Goal: Task Accomplishment & Management: Complete application form

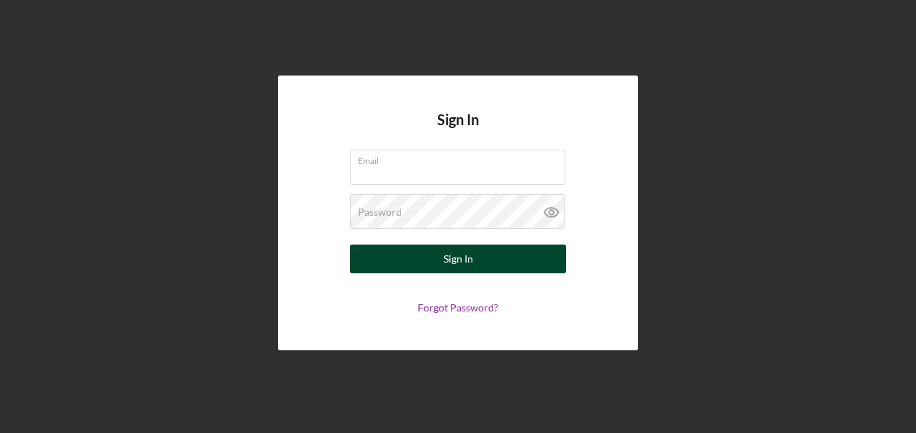
type input "[EMAIL_ADDRESS][DOMAIN_NAME]"
click at [455, 256] on div "Sign In" at bounding box center [458, 259] width 30 height 29
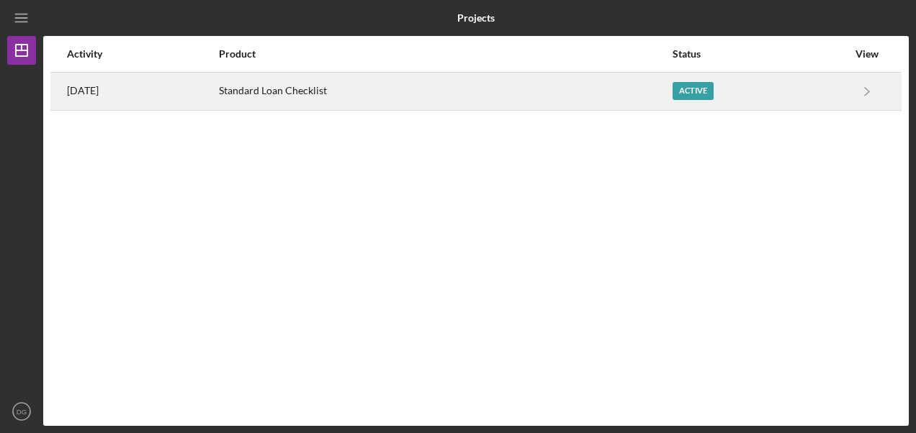
click at [703, 89] on div "Active" at bounding box center [692, 91] width 41 height 18
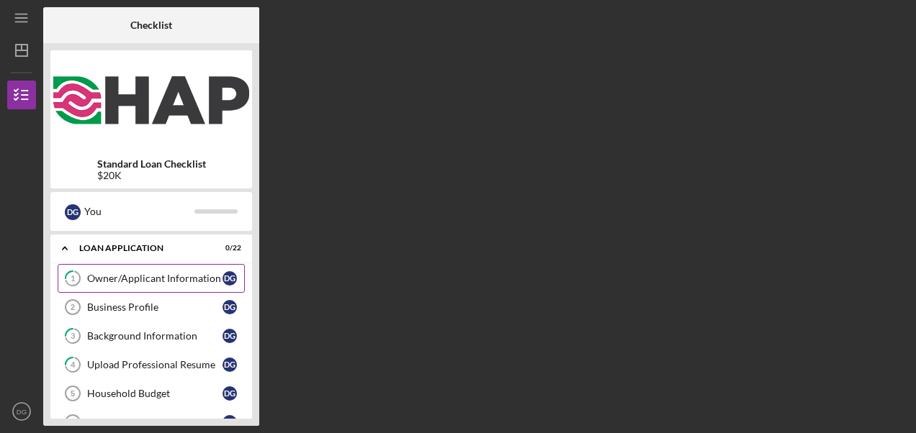
click at [127, 282] on div "Owner/Applicant Information" at bounding box center [154, 279] width 135 height 12
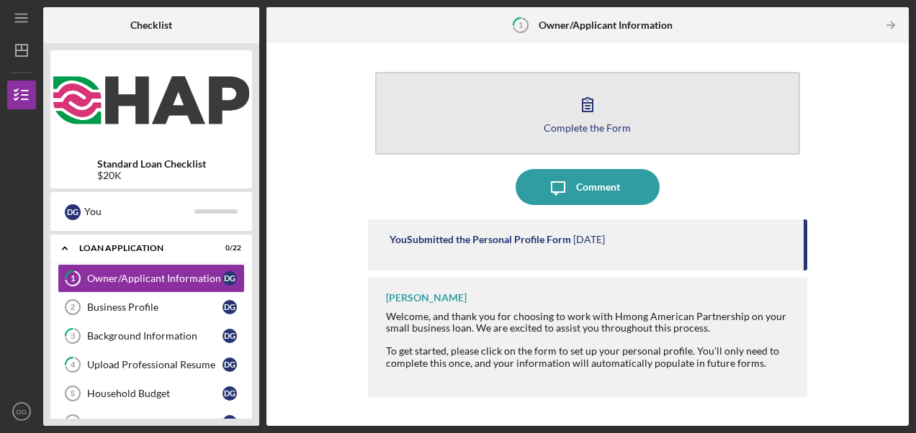
click at [584, 112] on icon "button" at bounding box center [587, 105] width 10 height 14
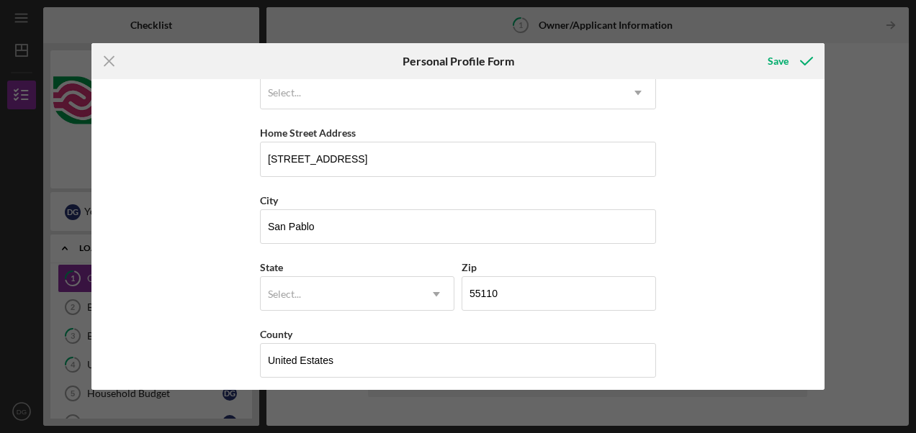
scroll to position [236, 0]
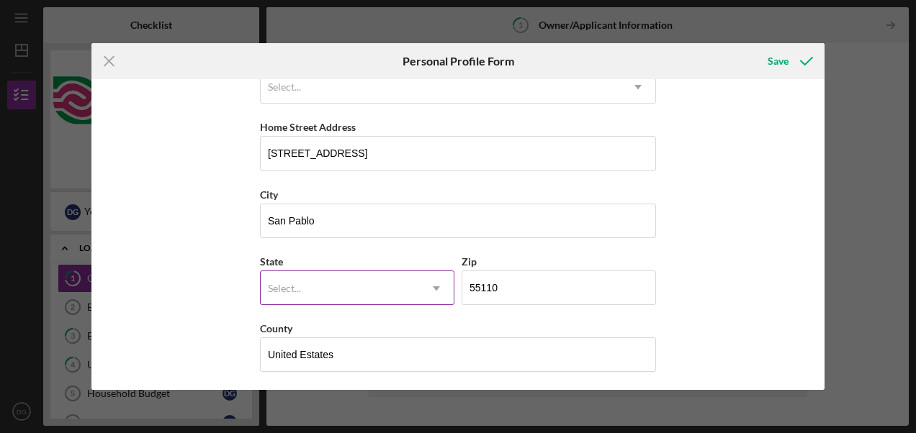
click at [432, 286] on icon "Icon/Dropdown Arrow" at bounding box center [436, 288] width 35 height 35
click at [346, 286] on div "Select..." at bounding box center [340, 288] width 158 height 33
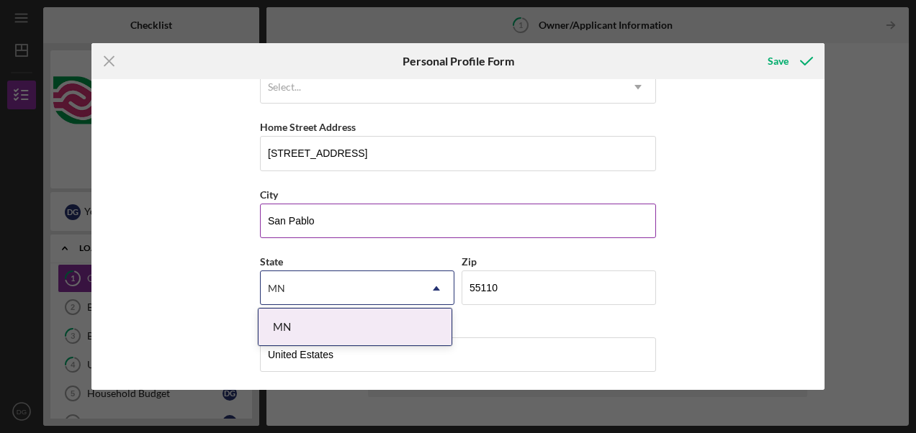
type input "MN"
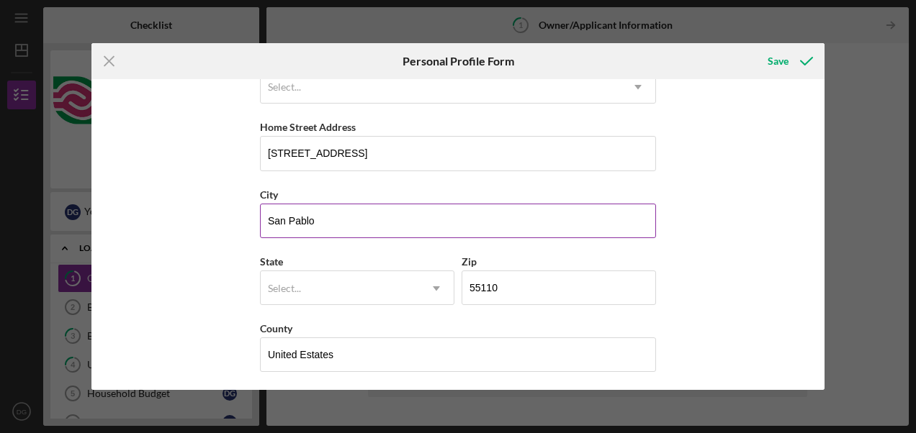
click at [314, 218] on input "San Pablo" at bounding box center [458, 221] width 396 height 35
type input "Saint [PERSON_NAME]"
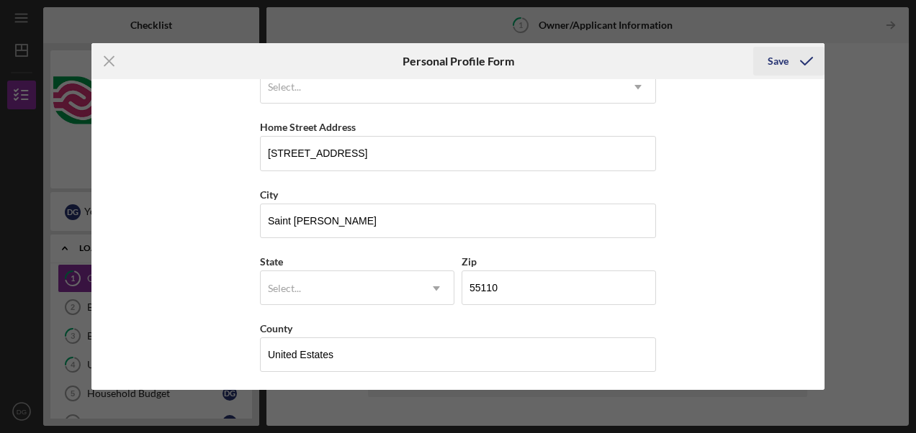
click at [800, 62] on icon "submit" at bounding box center [806, 61] width 36 height 36
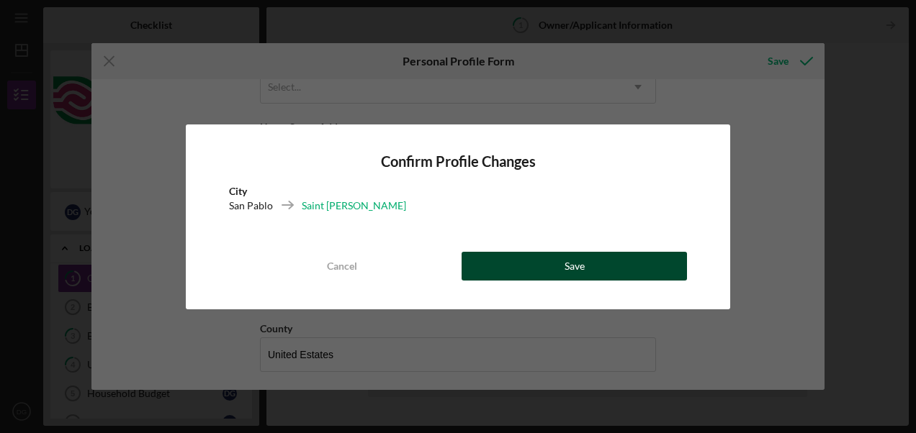
click at [577, 261] on div "Save" at bounding box center [574, 266] width 20 height 29
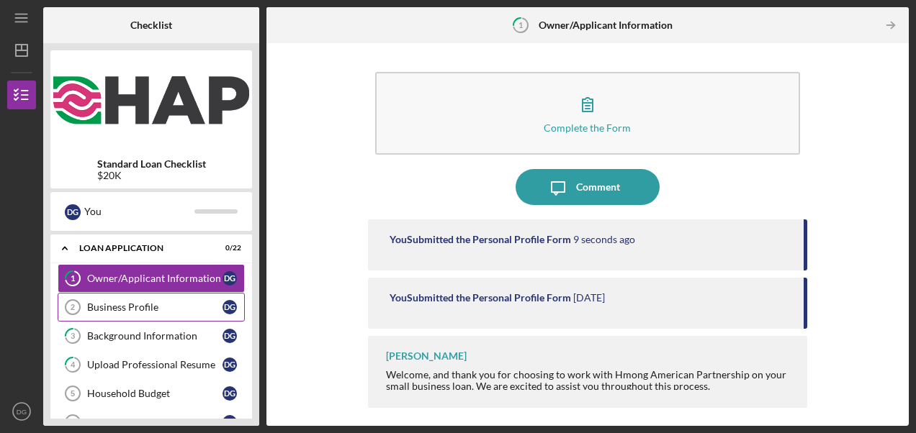
click at [172, 310] on div "Business Profile" at bounding box center [154, 308] width 135 height 12
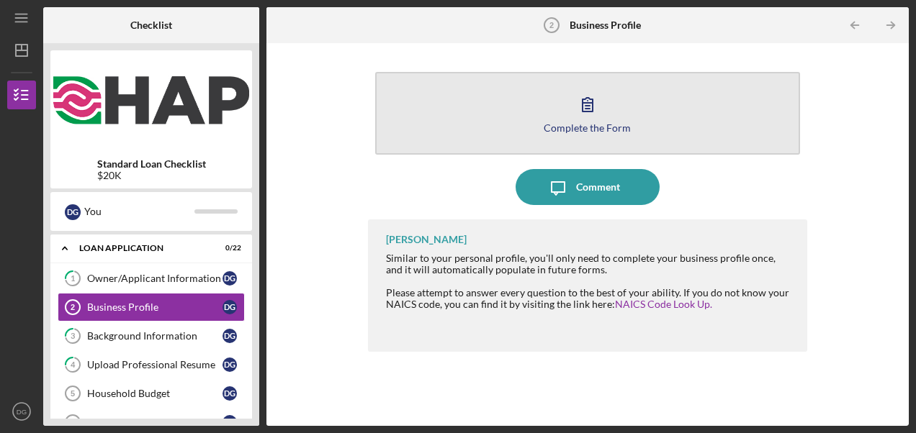
click at [584, 112] on icon "button" at bounding box center [587, 105] width 10 height 14
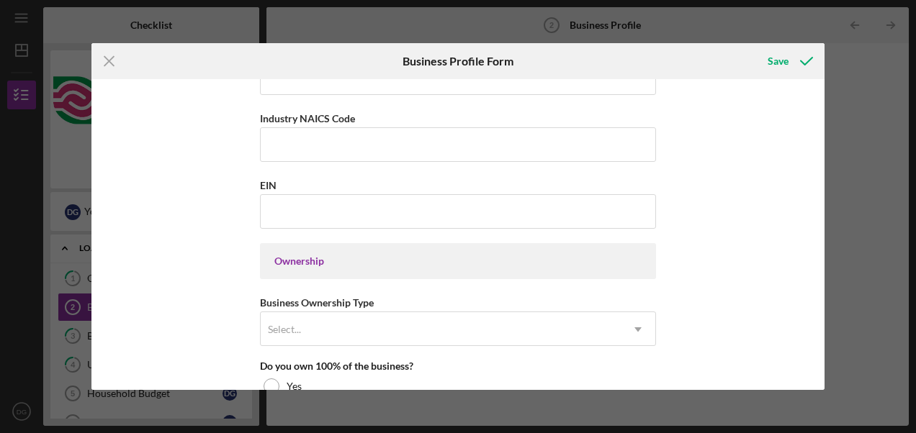
scroll to position [465, 0]
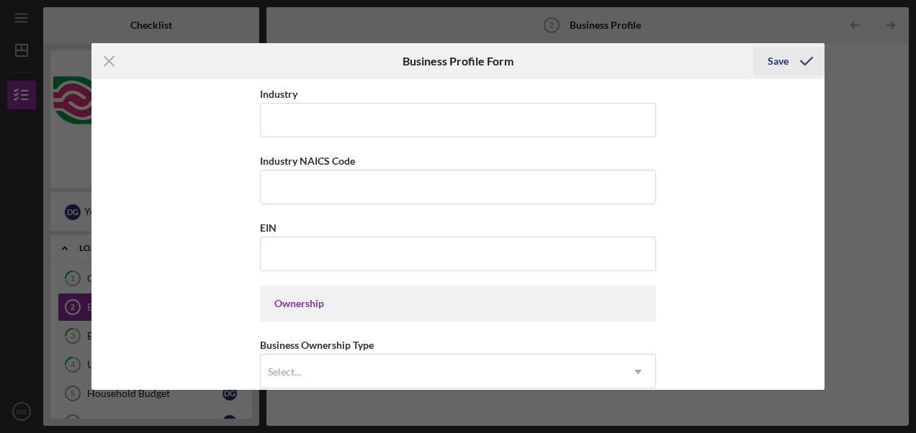
click at [780, 65] on div "Save" at bounding box center [777, 61] width 21 height 29
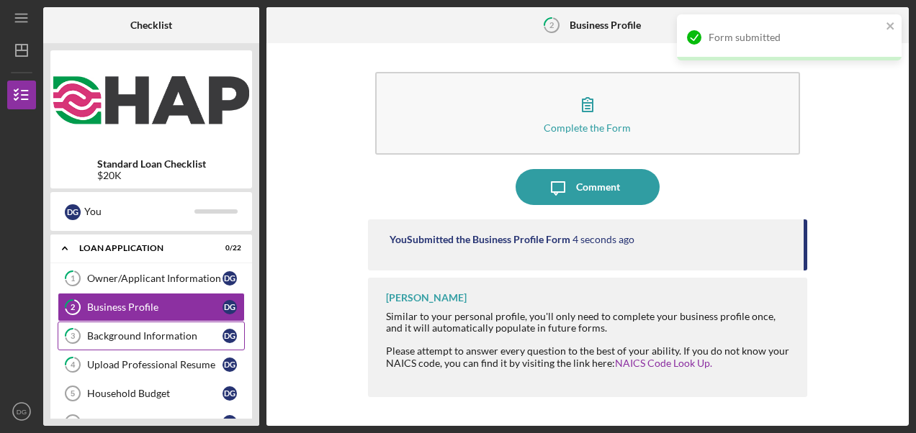
click at [150, 337] on div "Background Information" at bounding box center [154, 336] width 135 height 12
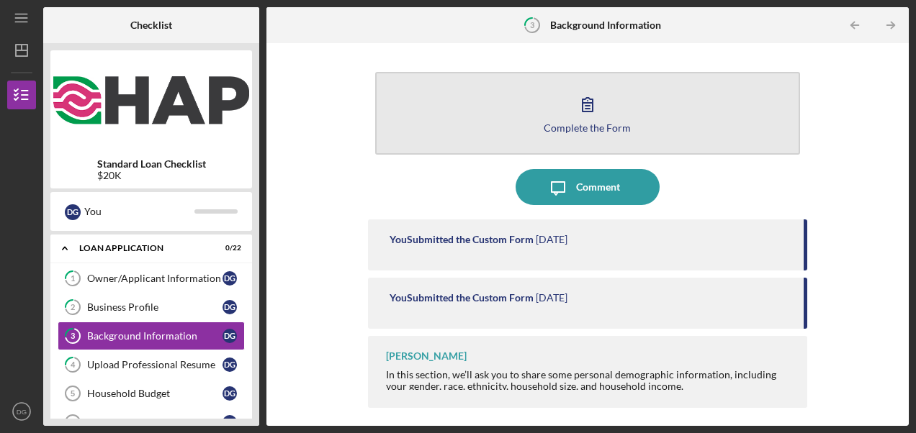
click at [568, 118] on button "Complete the Form Form" at bounding box center [587, 113] width 425 height 83
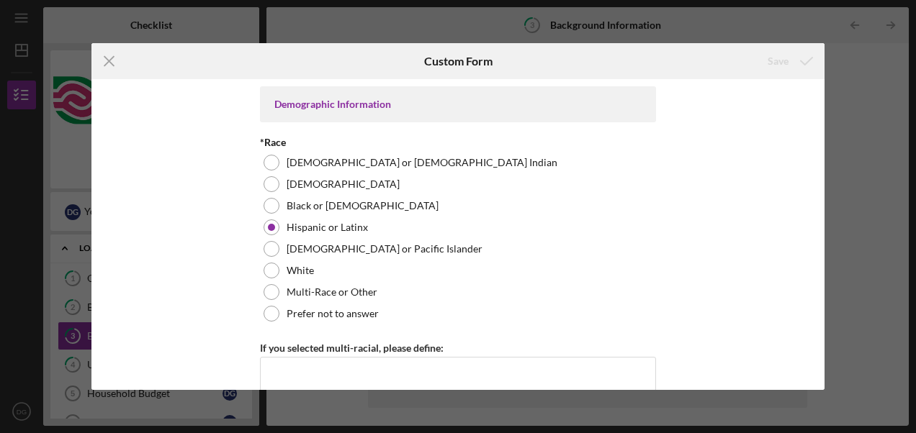
drag, startPoint x: 818, startPoint y: 94, endPoint x: 822, endPoint y: 121, distance: 27.6
click at [822, 121] on div "Demographic Information *Race [DEMOGRAPHIC_DATA] or [DEMOGRAPHIC_DATA] [DEMOGRA…" at bounding box center [457, 234] width 733 height 311
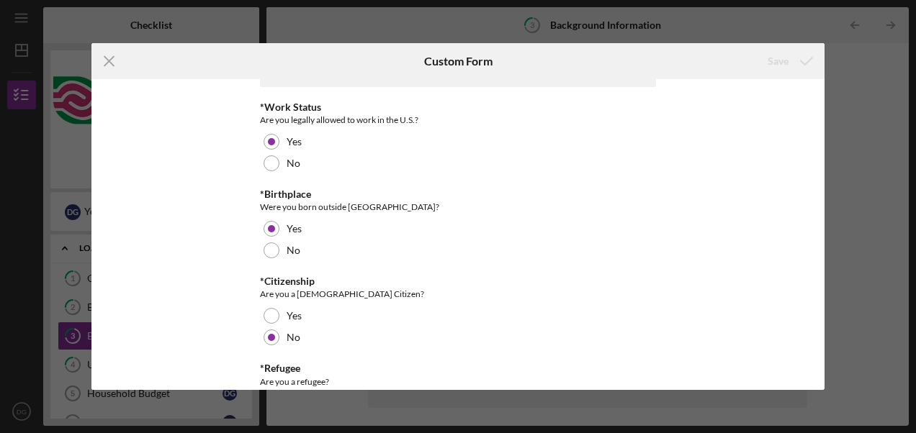
scroll to position [1255, 0]
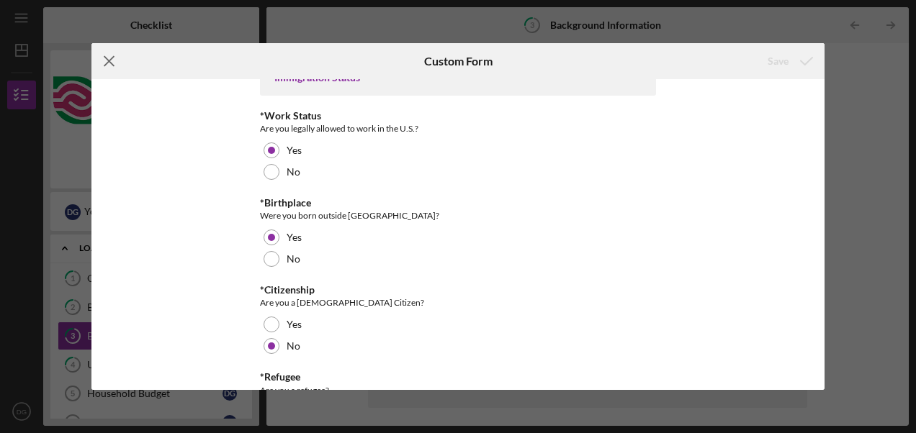
click at [110, 59] on line at bounding box center [108, 61] width 9 height 9
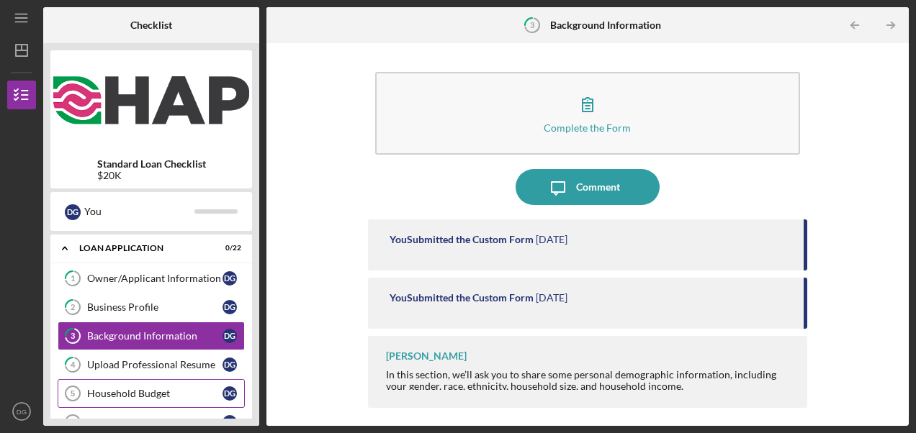
click at [175, 390] on div "Household Budget" at bounding box center [154, 394] width 135 height 12
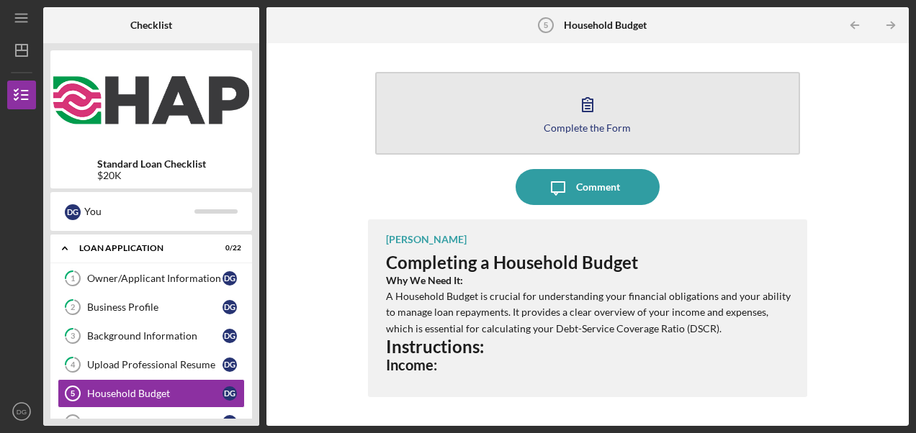
click at [587, 118] on icon "button" at bounding box center [587, 104] width 36 height 36
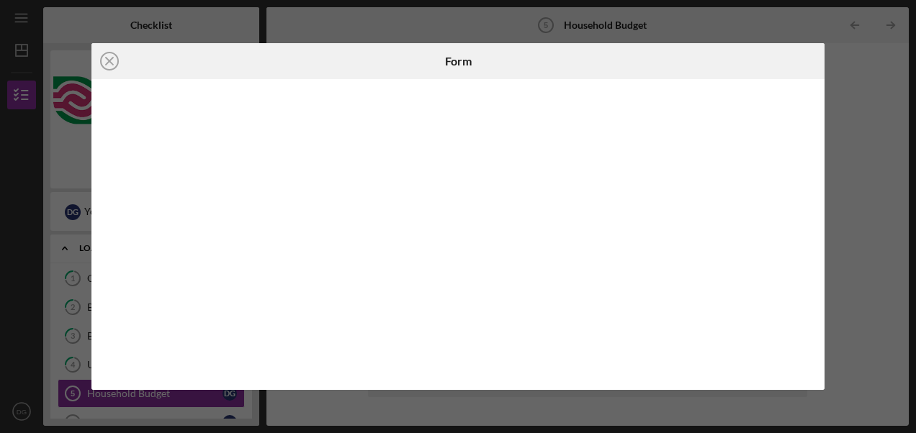
click at [813, 208] on div at bounding box center [457, 234] width 733 height 311
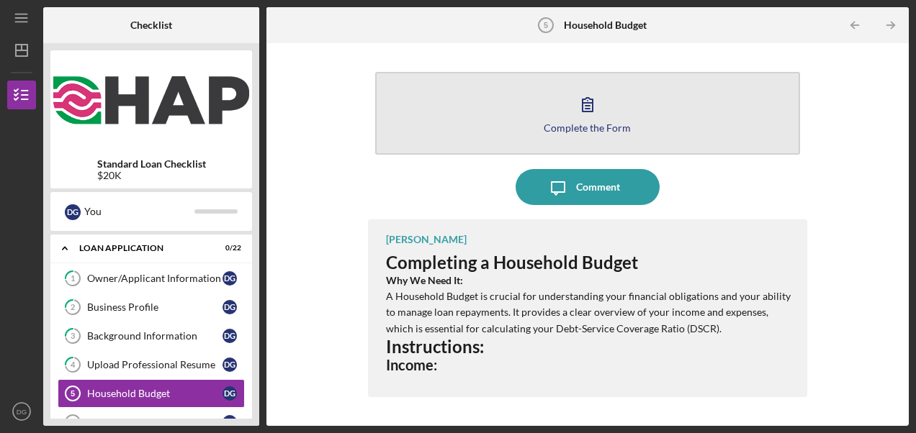
click at [584, 117] on icon "button" at bounding box center [587, 104] width 36 height 36
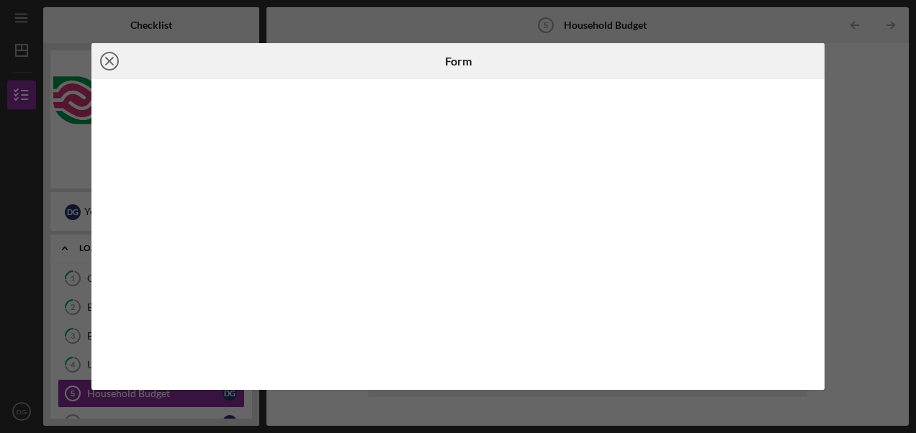
click at [109, 57] on icon "Icon/Close" at bounding box center [109, 61] width 36 height 36
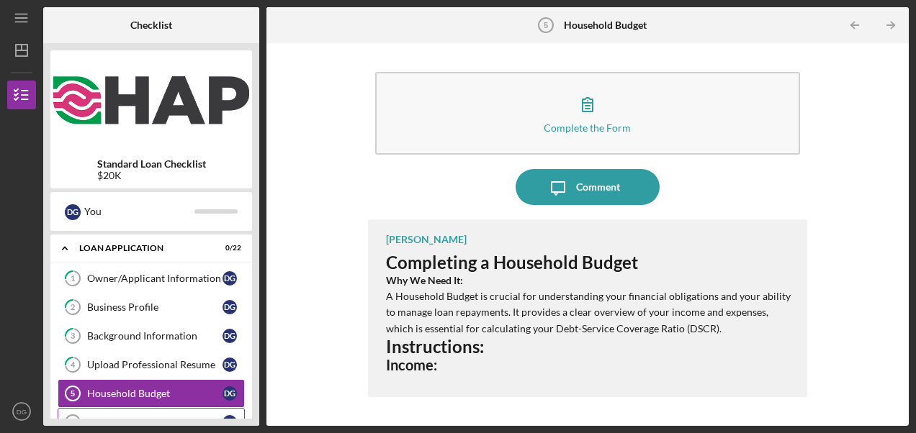
click at [150, 412] on link "Personal Financial Statement 6 Personal Financial Statement D G" at bounding box center [151, 422] width 187 height 29
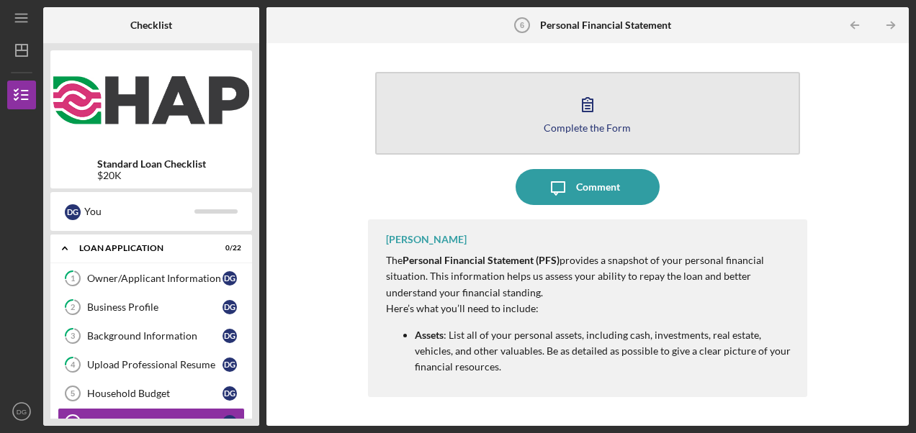
click at [592, 108] on icon "button" at bounding box center [587, 105] width 10 height 14
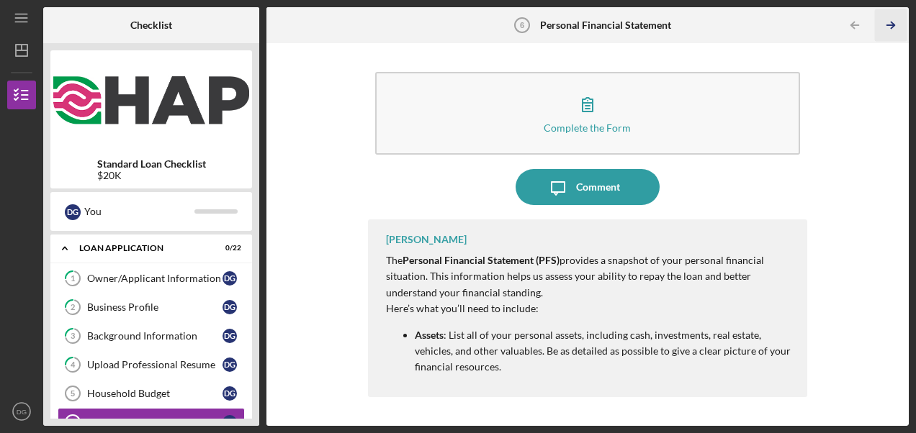
click at [893, 27] on icon "Icon/Table Pagination Arrow" at bounding box center [890, 25] width 32 height 32
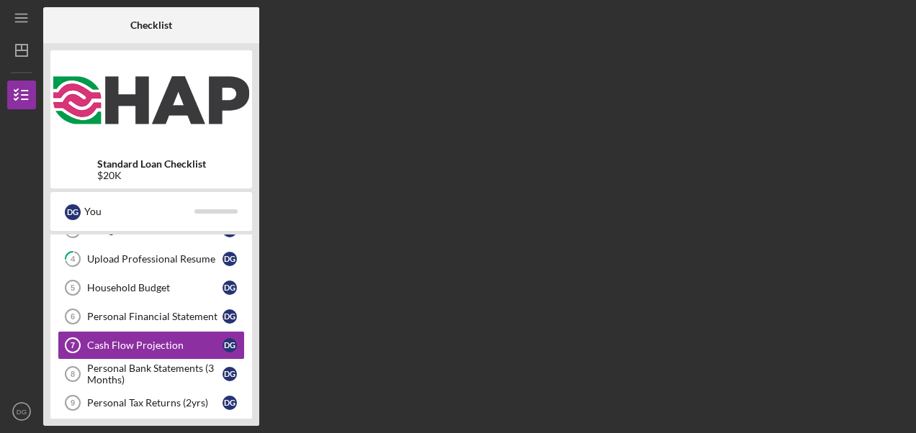
scroll to position [121, 0]
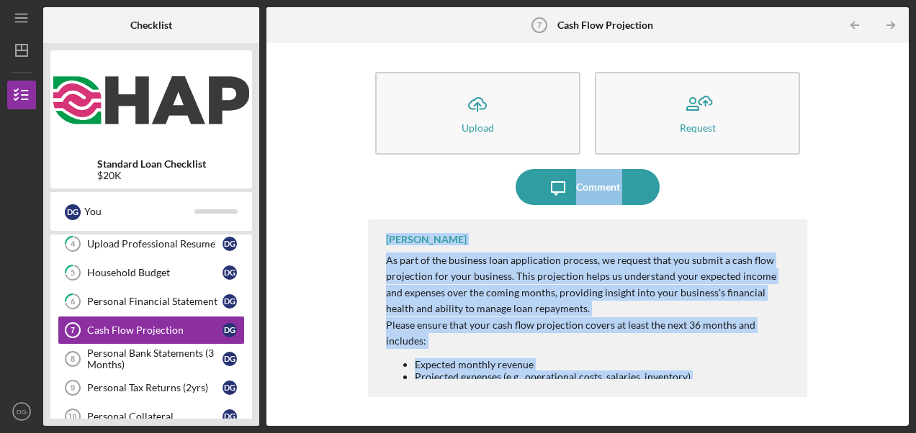
drag, startPoint x: 901, startPoint y: 119, endPoint x: 901, endPoint y: 419, distance: 299.4
click at [901, 419] on div "Icon/Upload Upload Request Icon/Message Comment [PERSON_NAME] As part of the bu…" at bounding box center [587, 234] width 642 height 383
drag, startPoint x: 901, startPoint y: 419, endPoint x: 848, endPoint y: 226, distance: 200.1
click at [848, 226] on div "Icon/Upload Upload Request Icon/Message Comment [PERSON_NAME] As part of the bu…" at bounding box center [588, 234] width 628 height 369
click at [801, 197] on div "Icon/Message Comment" at bounding box center [587, 187] width 439 height 36
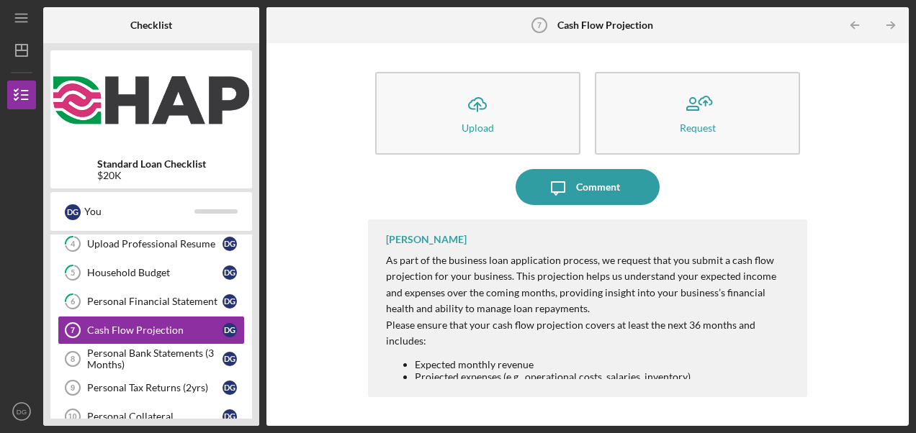
drag, startPoint x: 254, startPoint y: 282, endPoint x: 246, endPoint y: 346, distance: 64.6
click at [254, 334] on div "Standard Loan Checklist $20K D G You Icon/Expander Loan Application 0 / 22 1 Ow…" at bounding box center [151, 234] width 216 height 383
click at [253, 381] on div "Standard Loan Checklist $20K D G You Icon/Expander Loan Application 0 / 22 1 Ow…" at bounding box center [151, 234] width 216 height 383
click at [890, 27] on icon "Icon/Table Pagination Arrow" at bounding box center [890, 25] width 32 height 32
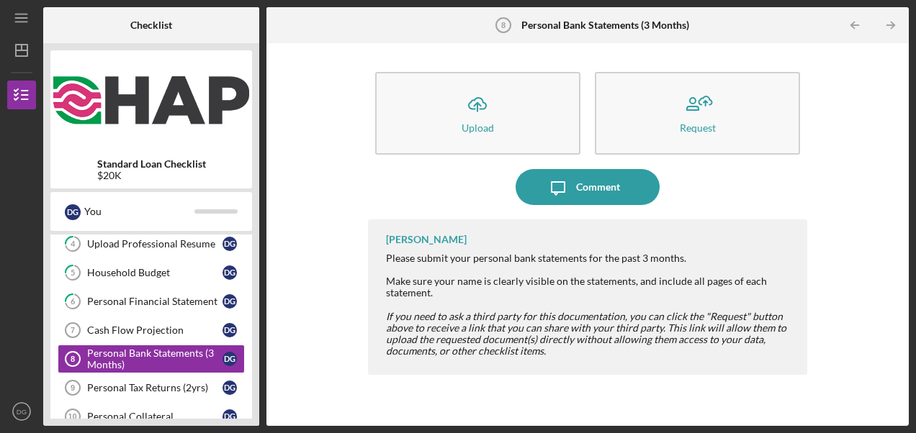
click at [890, 27] on icon "Icon/Table Pagination Arrow" at bounding box center [890, 25] width 32 height 32
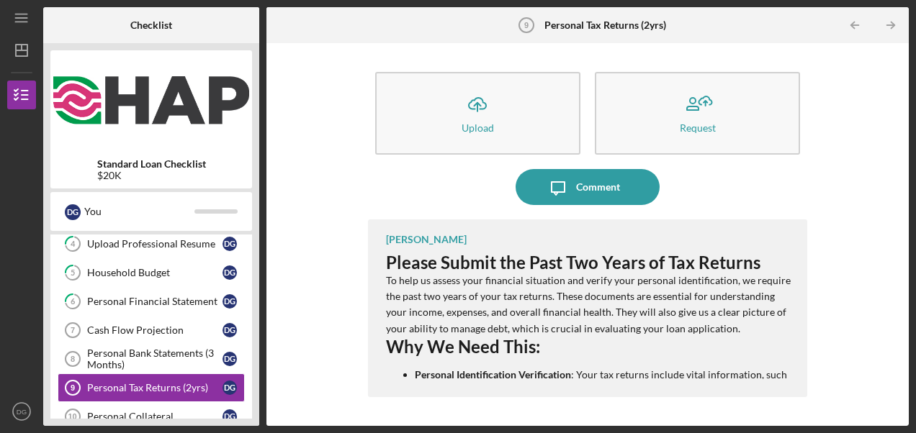
click at [890, 27] on icon "Icon/Table Pagination Arrow" at bounding box center [890, 25] width 32 height 32
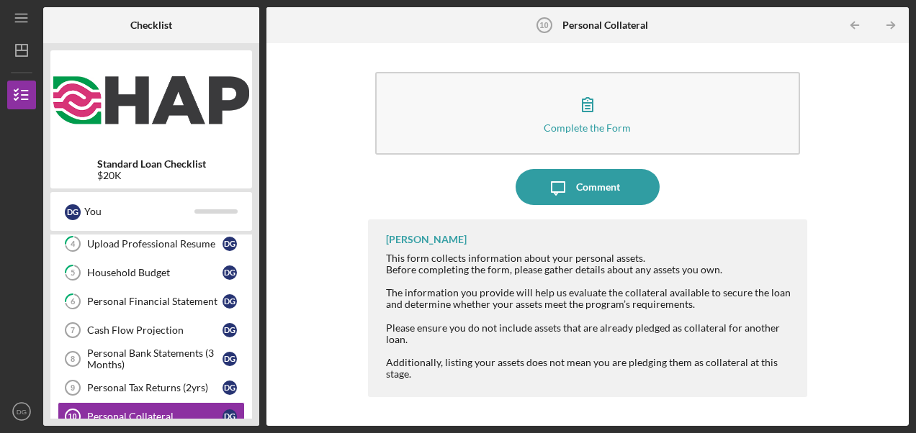
click at [890, 27] on icon "Icon/Table Pagination Arrow" at bounding box center [890, 25] width 32 height 32
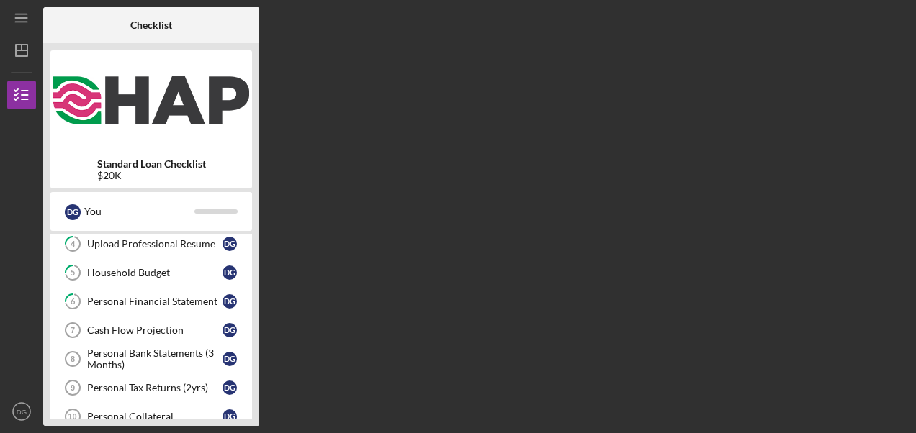
scroll to position [235, 0]
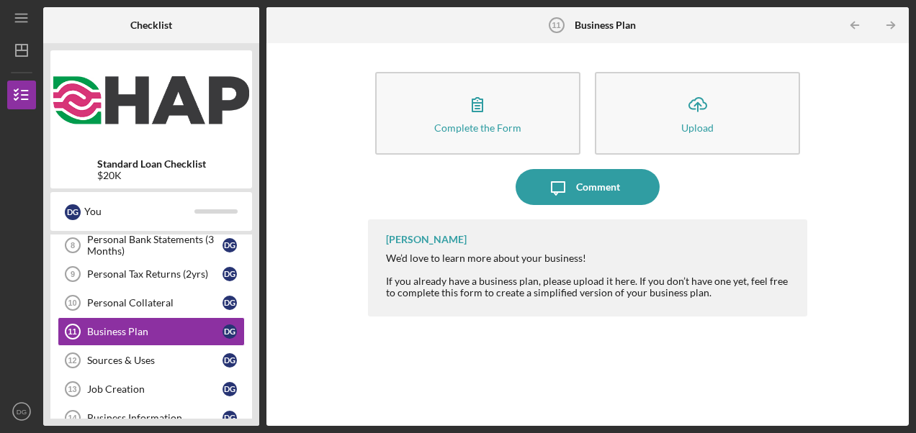
click at [890, 27] on icon "Icon/Table Pagination Arrow" at bounding box center [890, 25] width 32 height 32
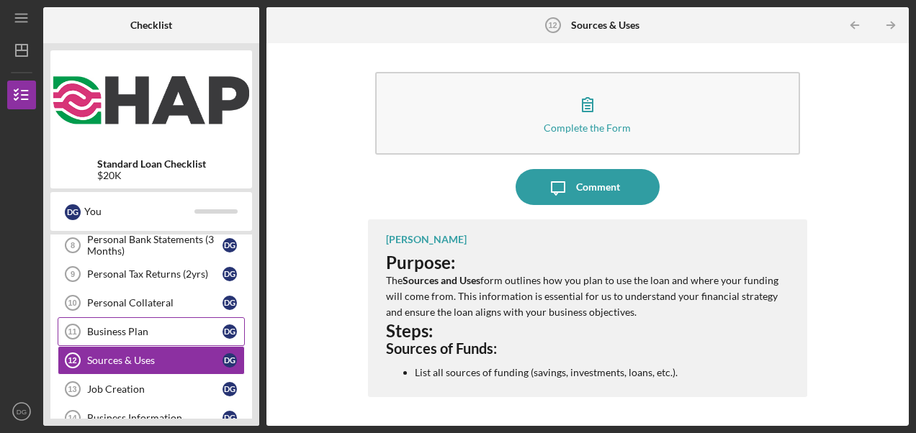
click at [147, 333] on link "Business Plan 11 Business Plan D G" at bounding box center [151, 331] width 187 height 29
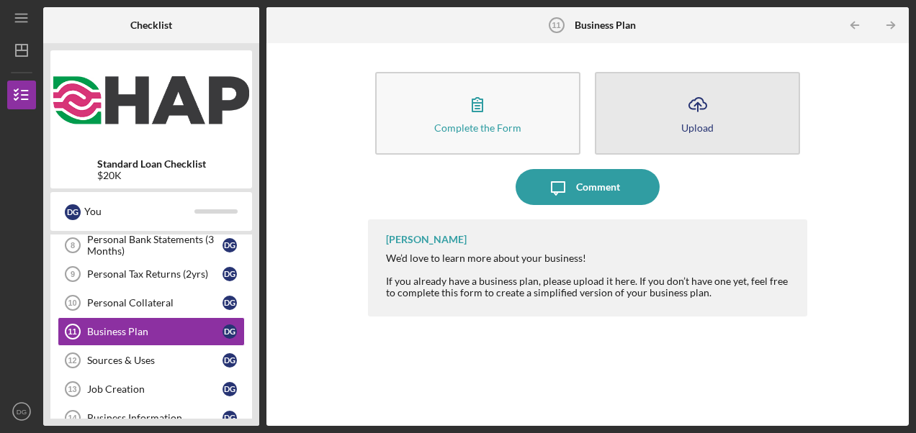
click at [702, 104] on icon "Icon/Upload" at bounding box center [698, 104] width 36 height 36
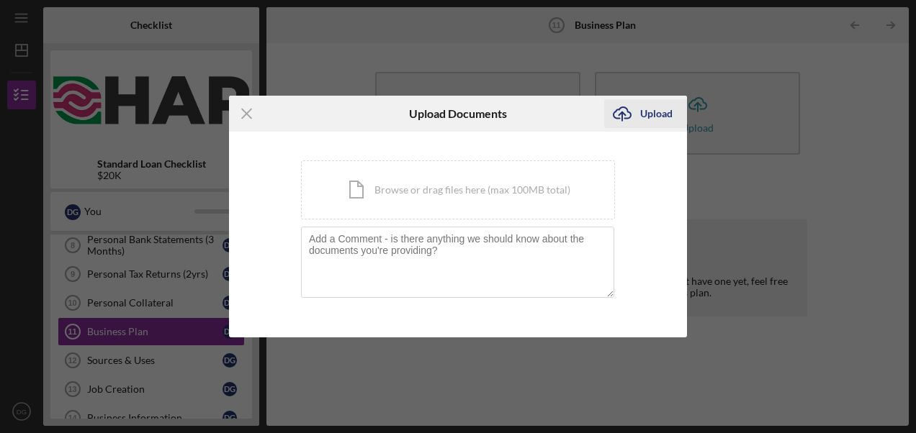
click at [644, 112] on div "Upload" at bounding box center [656, 113] width 32 height 29
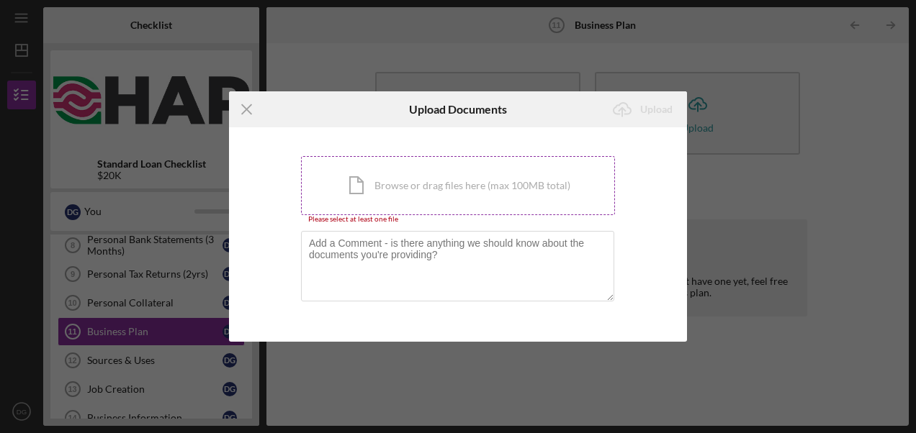
click at [425, 189] on div "Icon/Document Browse or drag files here (max 100MB total) Tap to choose files o…" at bounding box center [458, 185] width 314 height 59
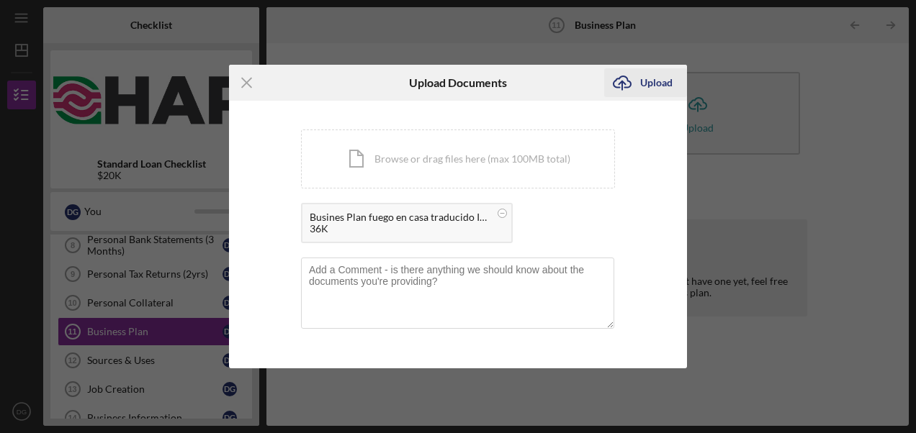
click at [642, 74] on div "Upload" at bounding box center [656, 82] width 32 height 29
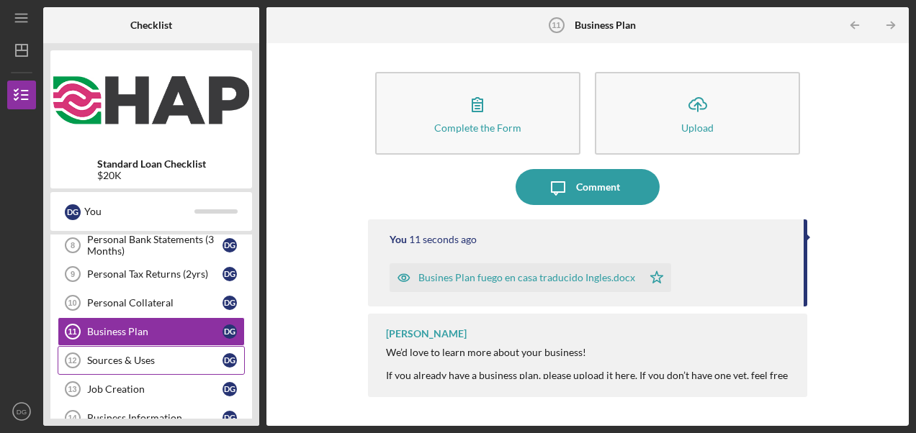
click at [118, 357] on div "Sources & Uses" at bounding box center [154, 361] width 135 height 12
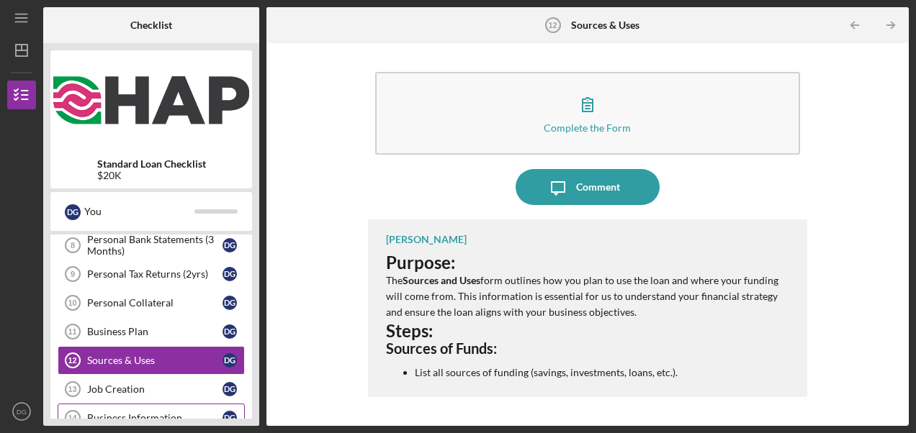
click at [157, 412] on div "Business Information" at bounding box center [154, 418] width 135 height 12
